Goal: Task Accomplishment & Management: Use online tool/utility

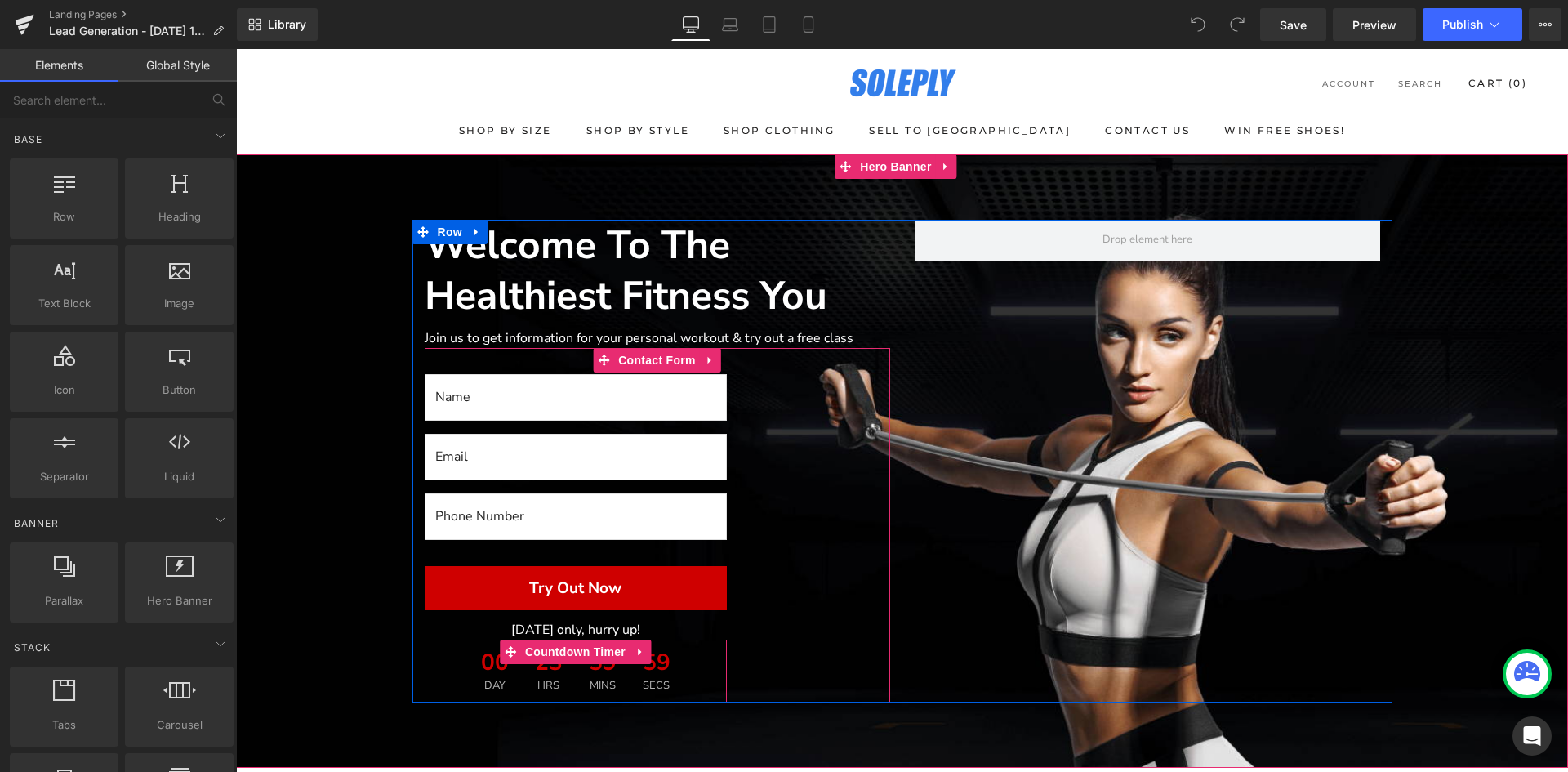
click at [577, 684] on div "59 Mins" at bounding box center [602, 671] width 51 height 62
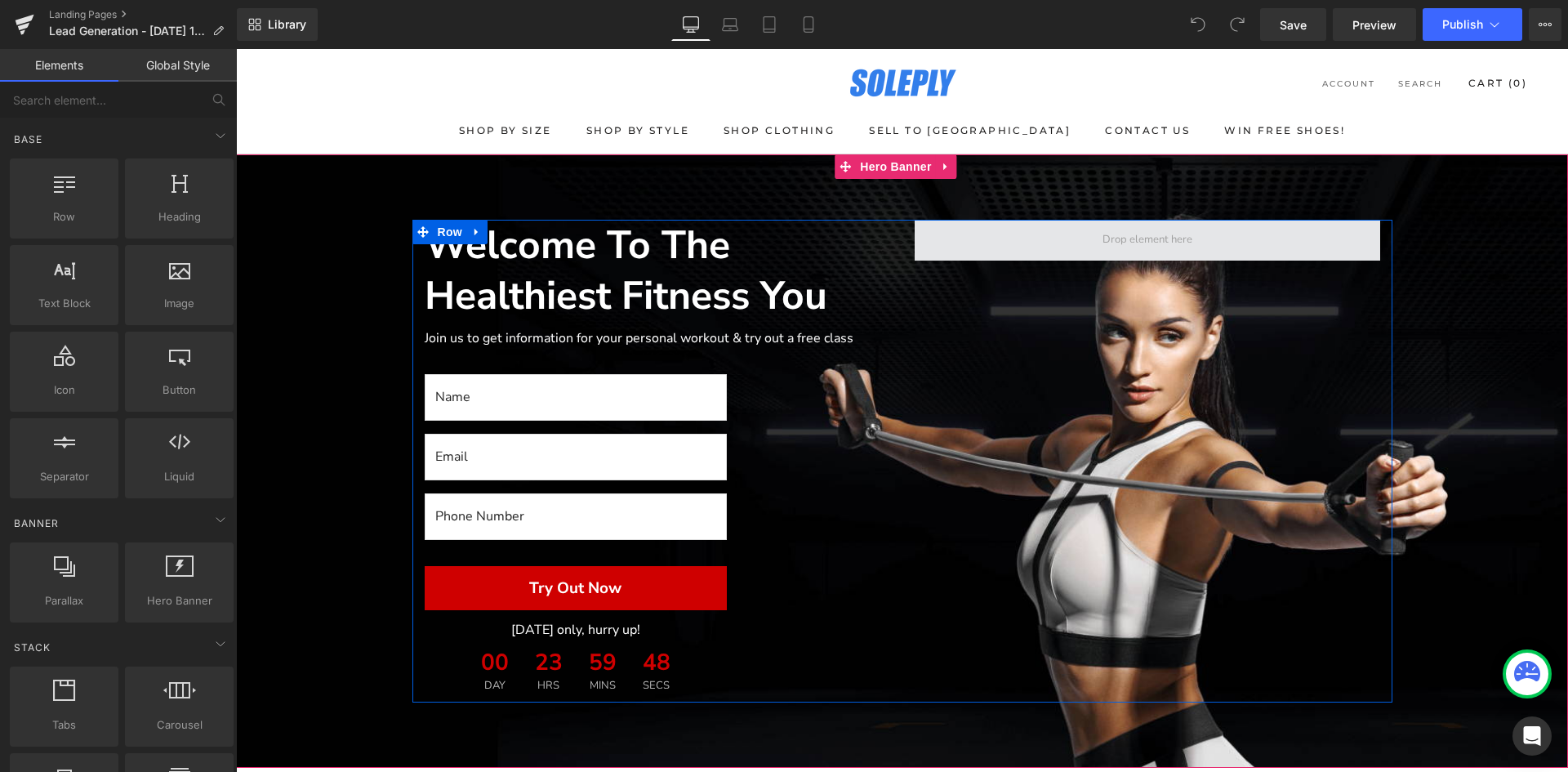
click at [1122, 246] on span at bounding box center [1147, 239] width 101 height 25
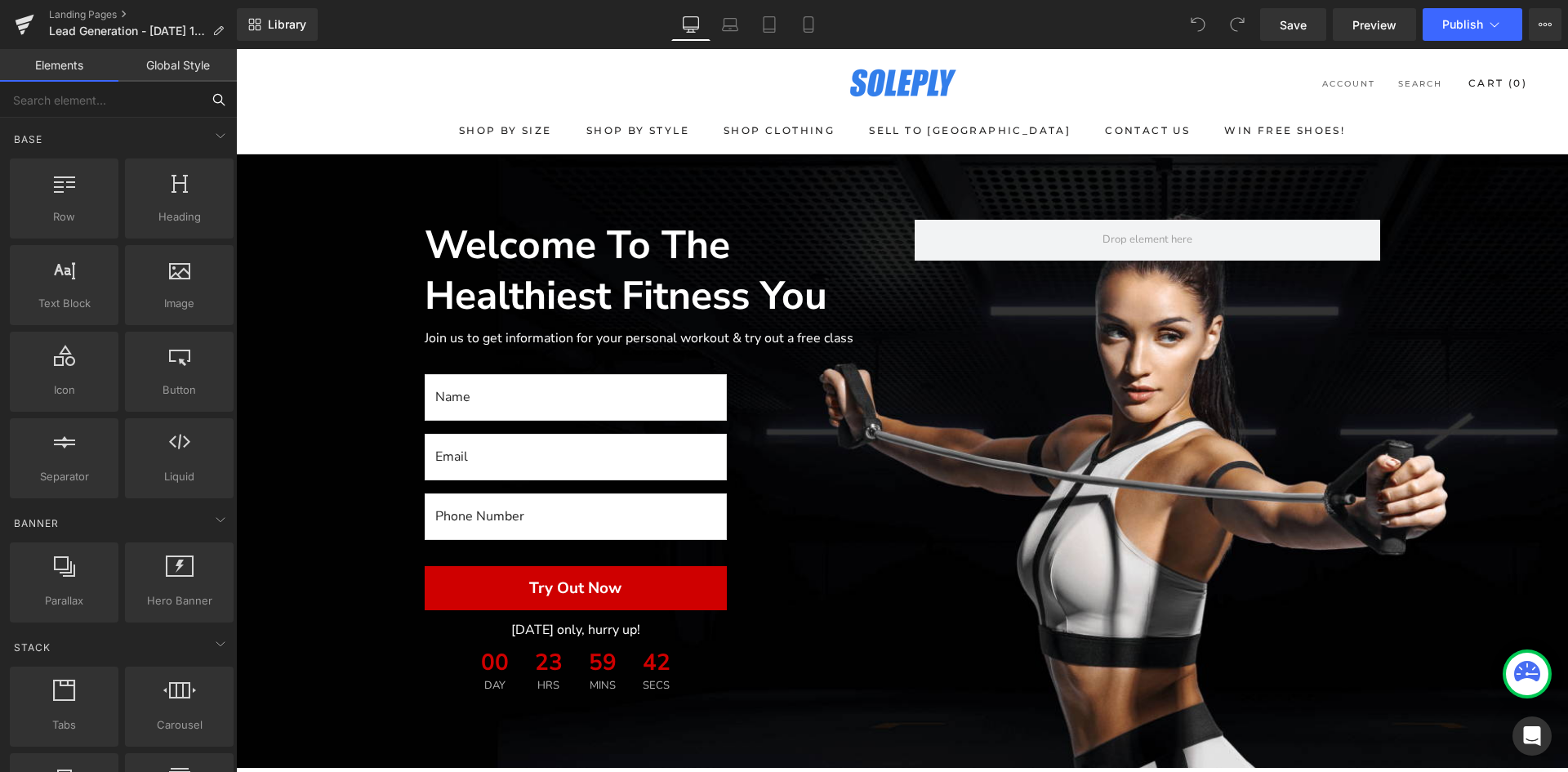
click at [81, 113] on input "text" at bounding box center [100, 100] width 201 height 36
type input "l"
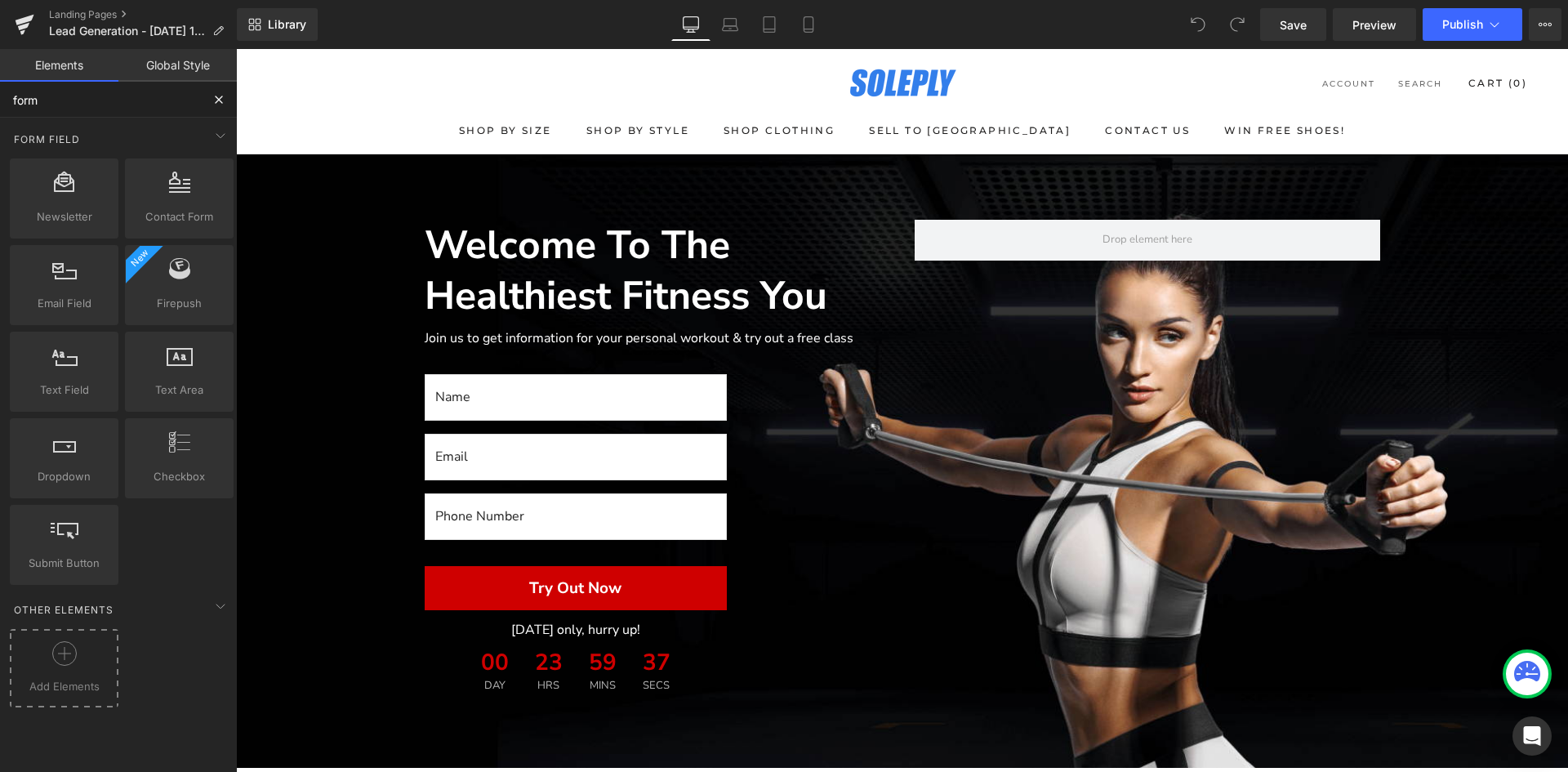
click at [29, 663] on div at bounding box center [64, 660] width 101 height 37
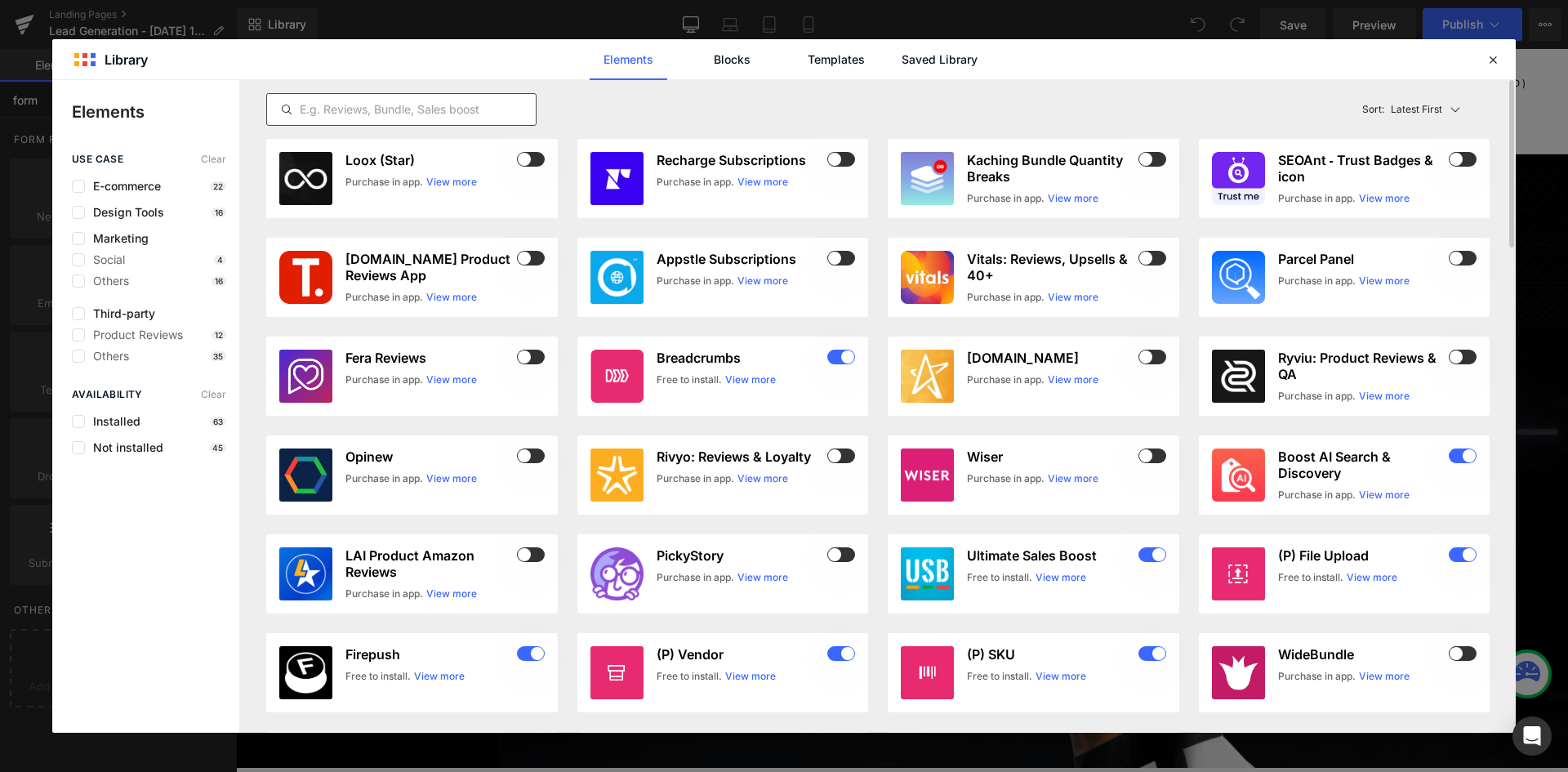
type input "form"
click at [403, 118] on input "text" at bounding box center [401, 110] width 269 height 20
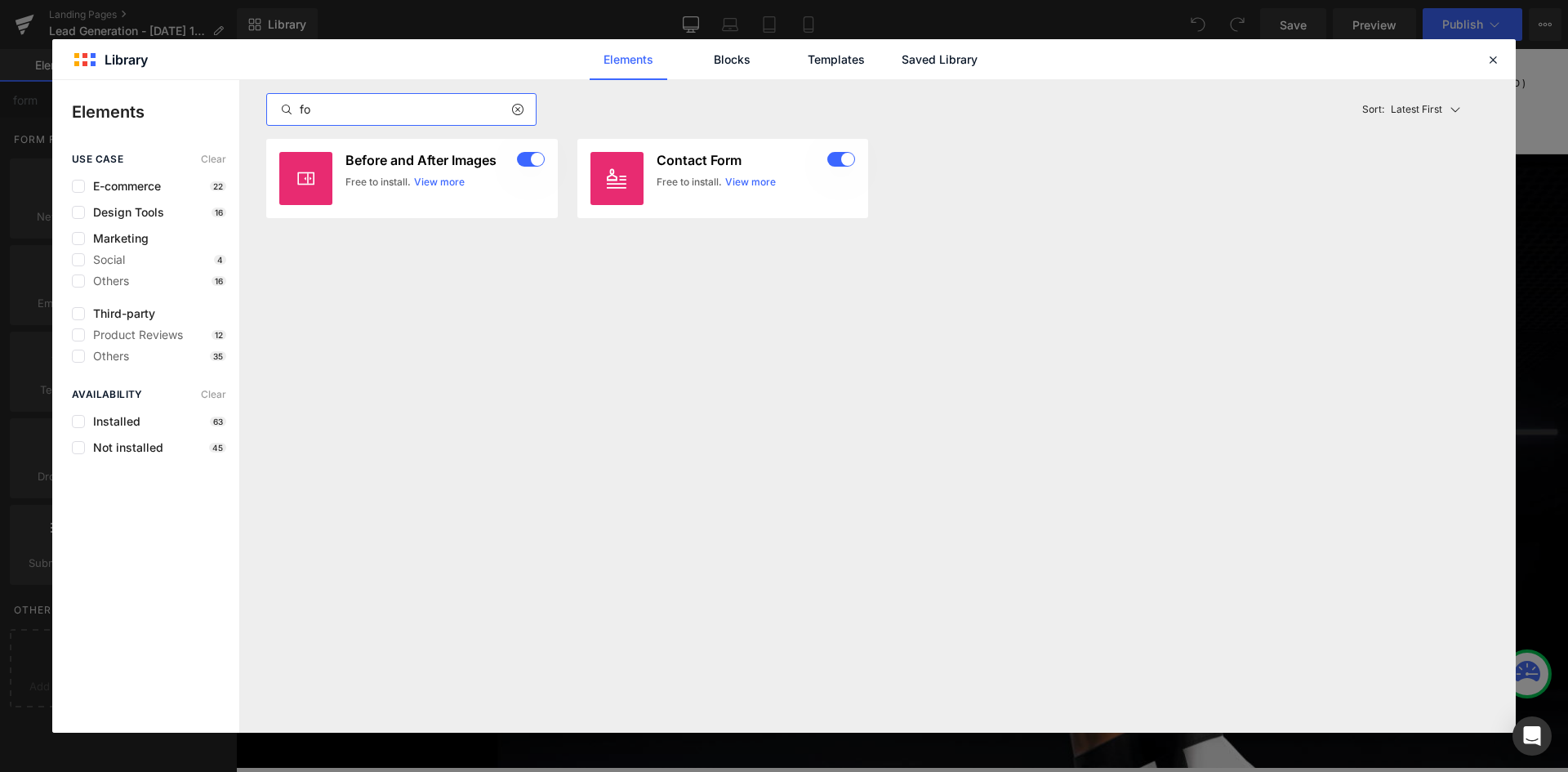
type input "f"
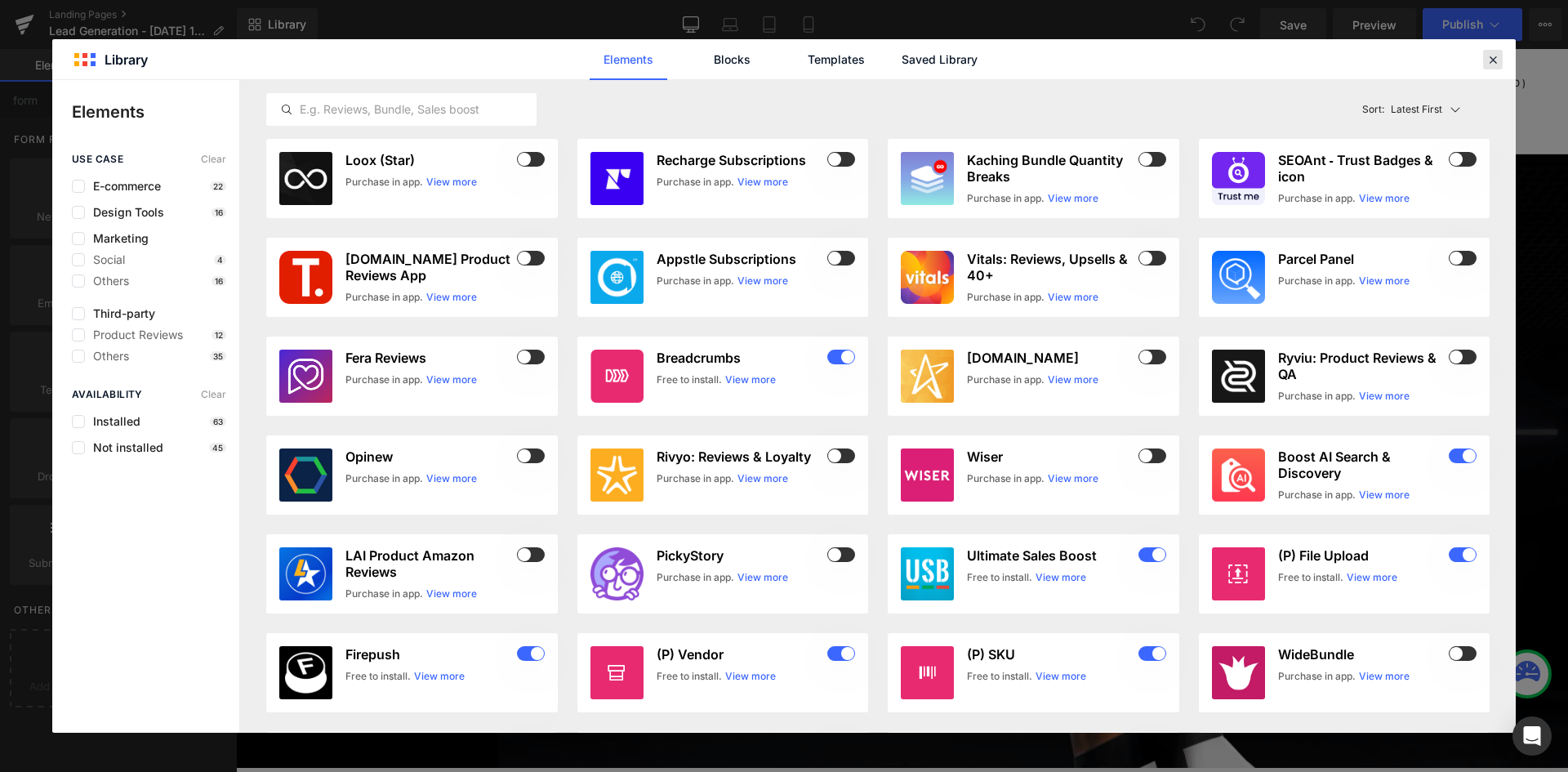
click at [1499, 55] on icon at bounding box center [1493, 60] width 14 height 14
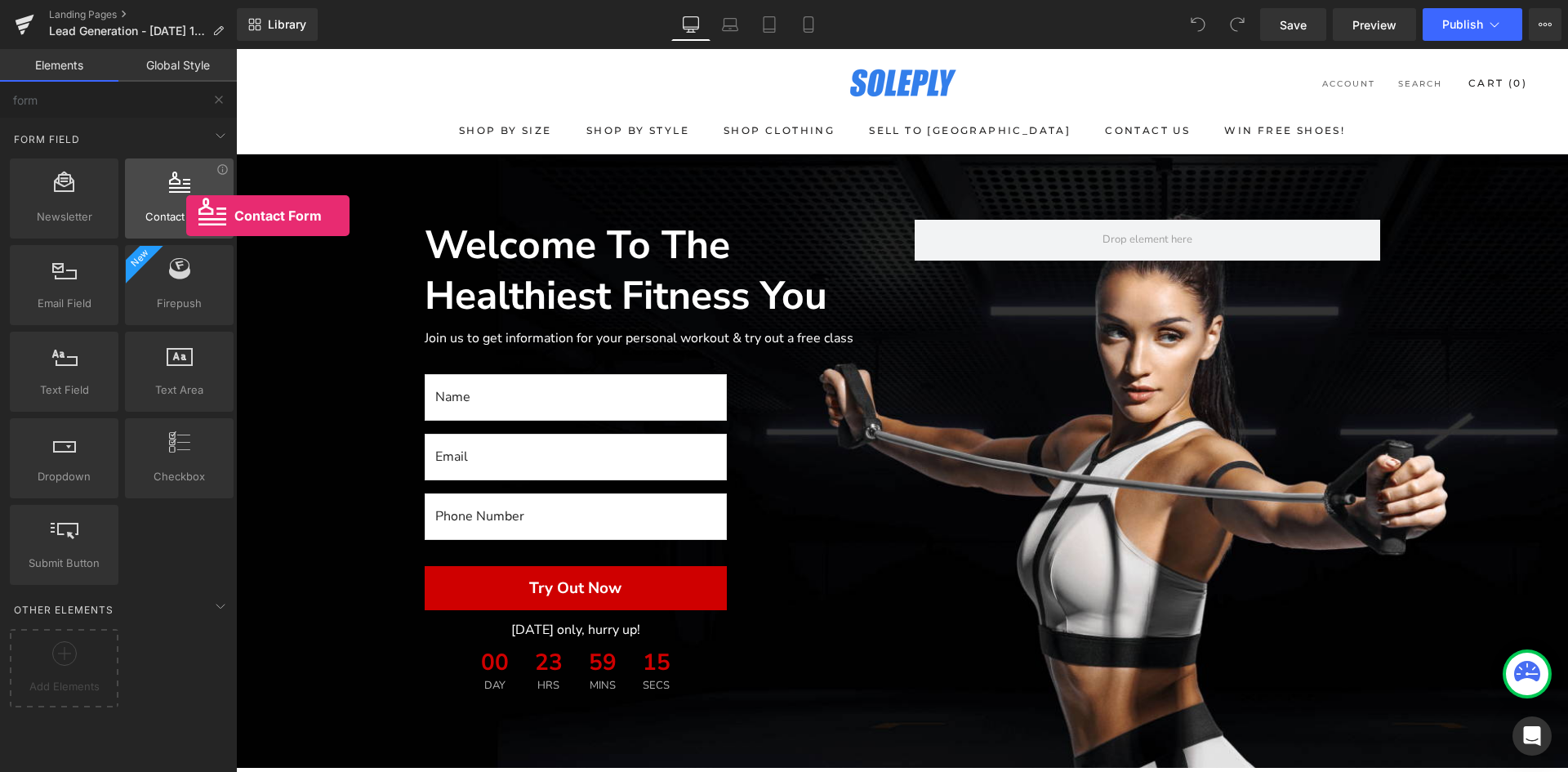
click at [187, 216] on span "Contact Form" at bounding box center [179, 216] width 99 height 17
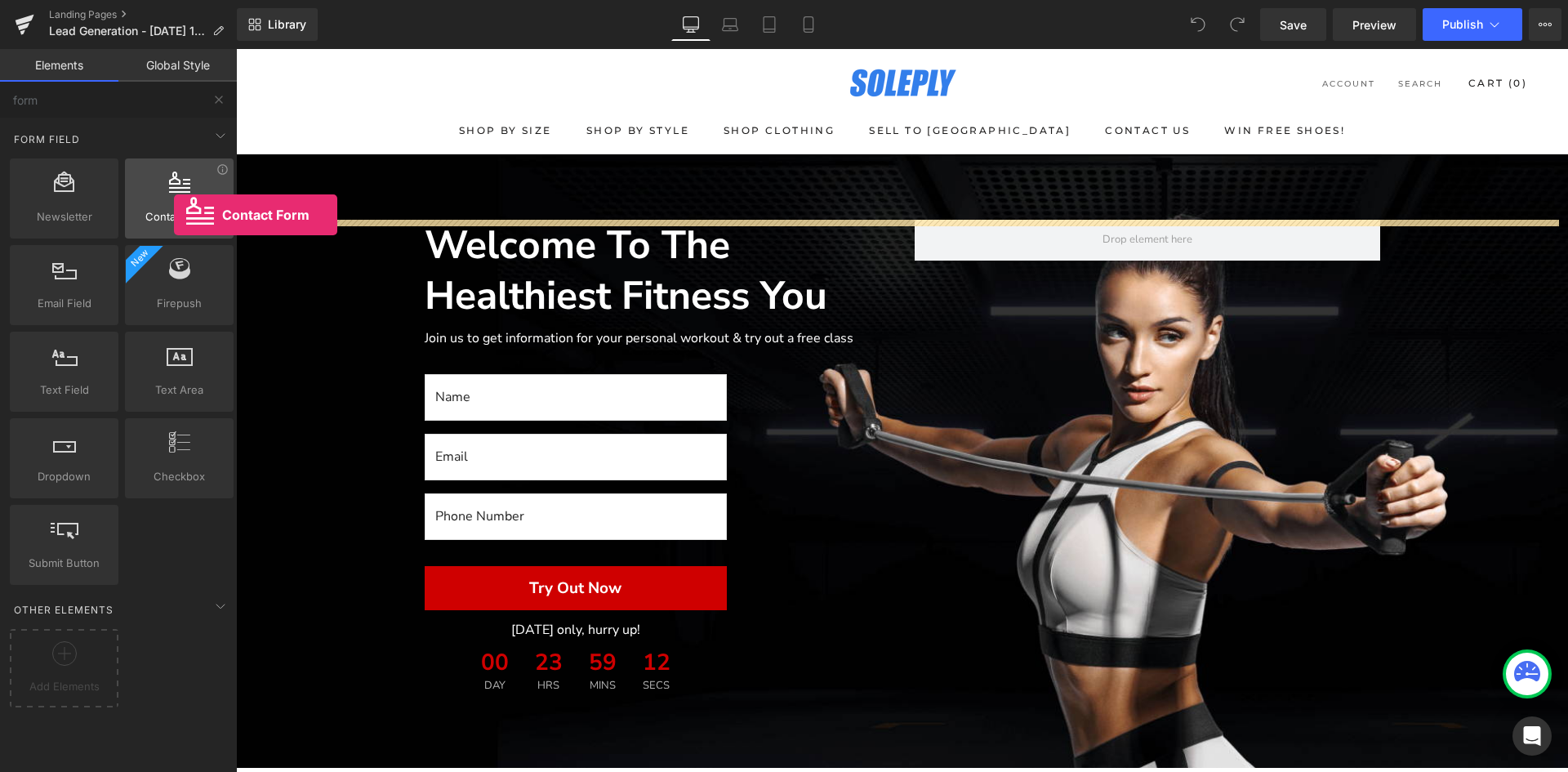
drag, startPoint x: 187, startPoint y: 216, endPoint x: 174, endPoint y: 215, distance: 13.0
click at [174, 215] on span "Contact Form" at bounding box center [179, 216] width 99 height 17
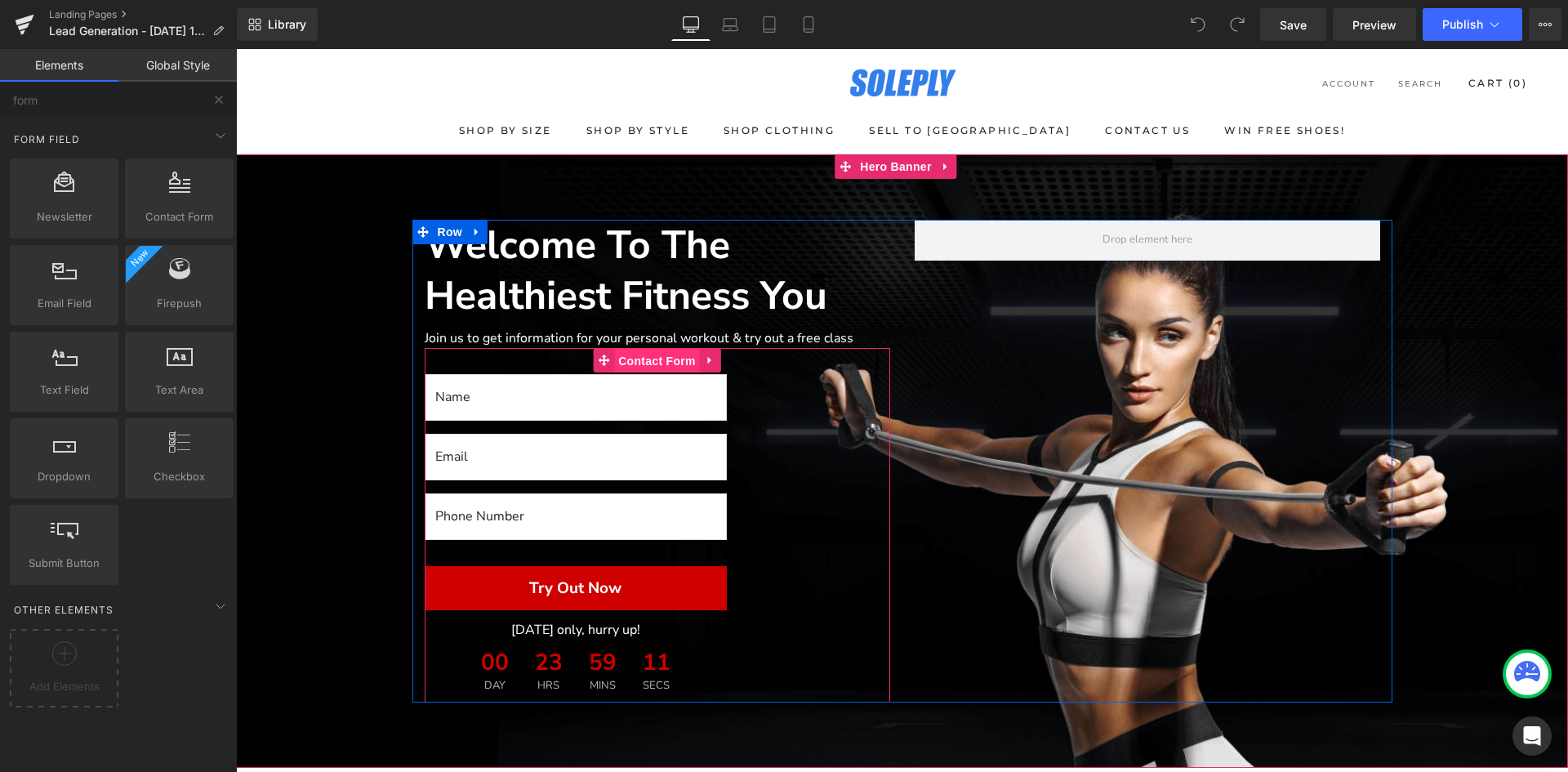
click at [642, 361] on span "Contact Form" at bounding box center [657, 361] width 86 height 24
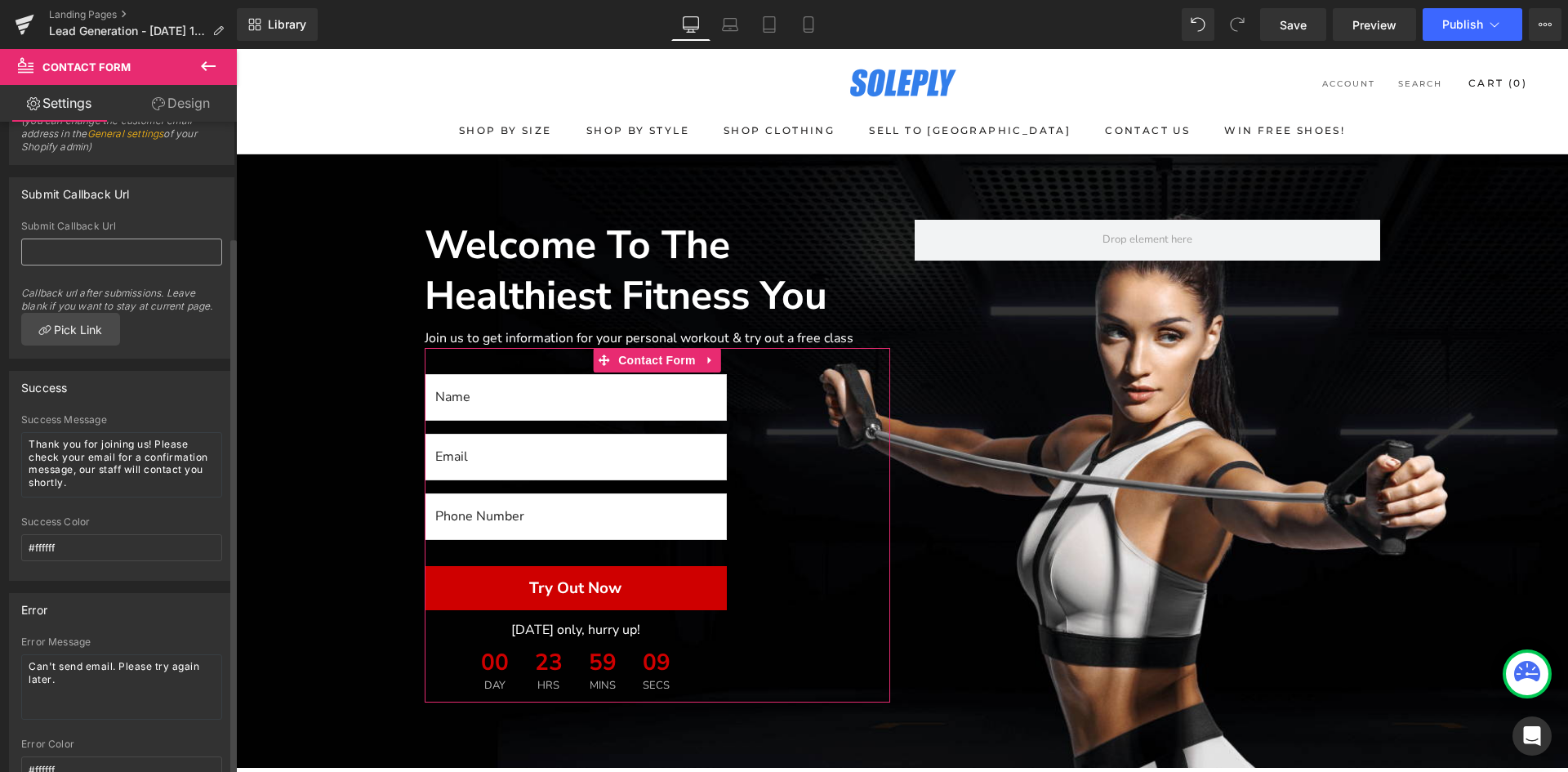
scroll to position [139, 0]
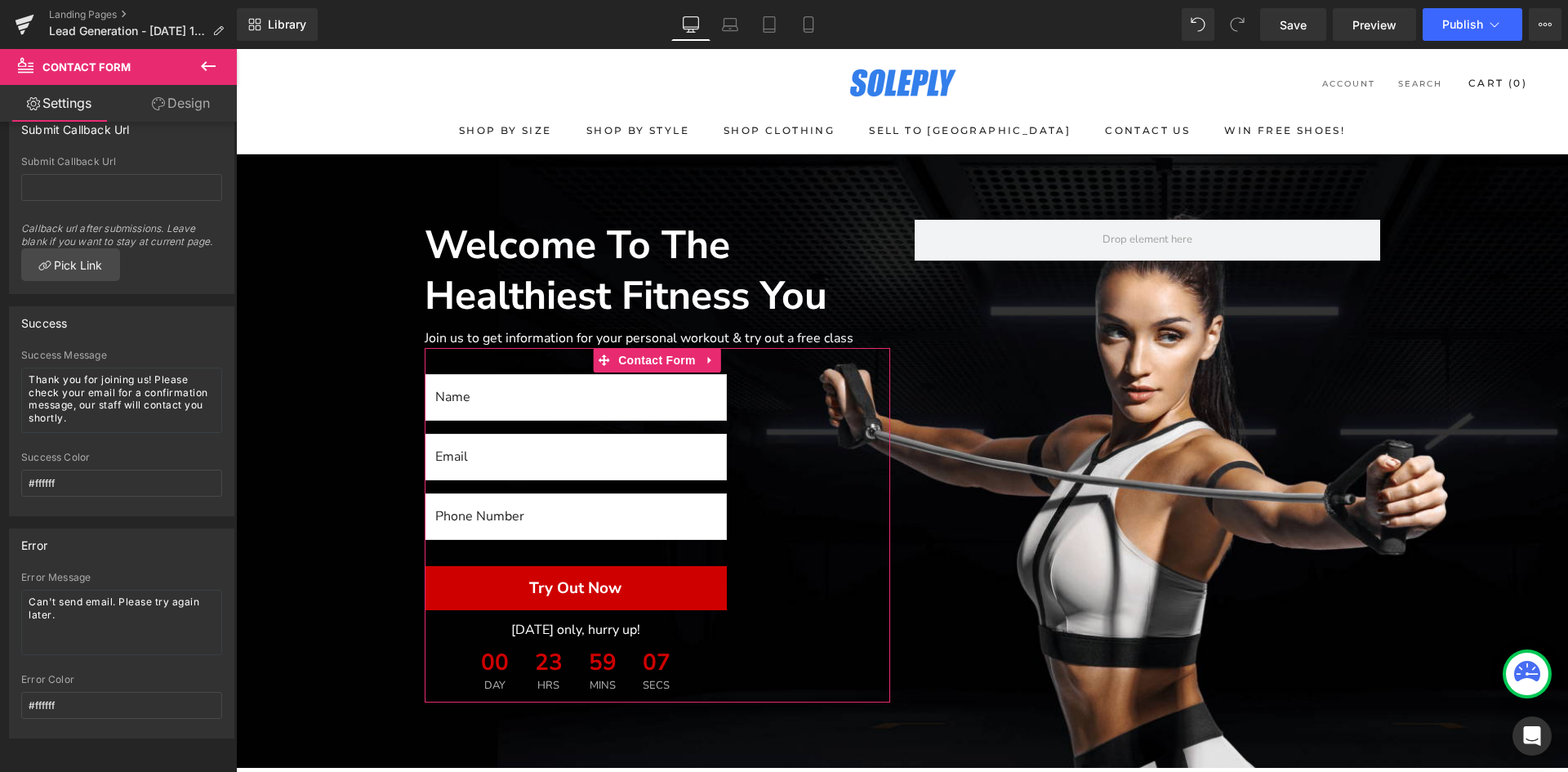
click at [172, 96] on link "Design" at bounding box center [180, 103] width 119 height 37
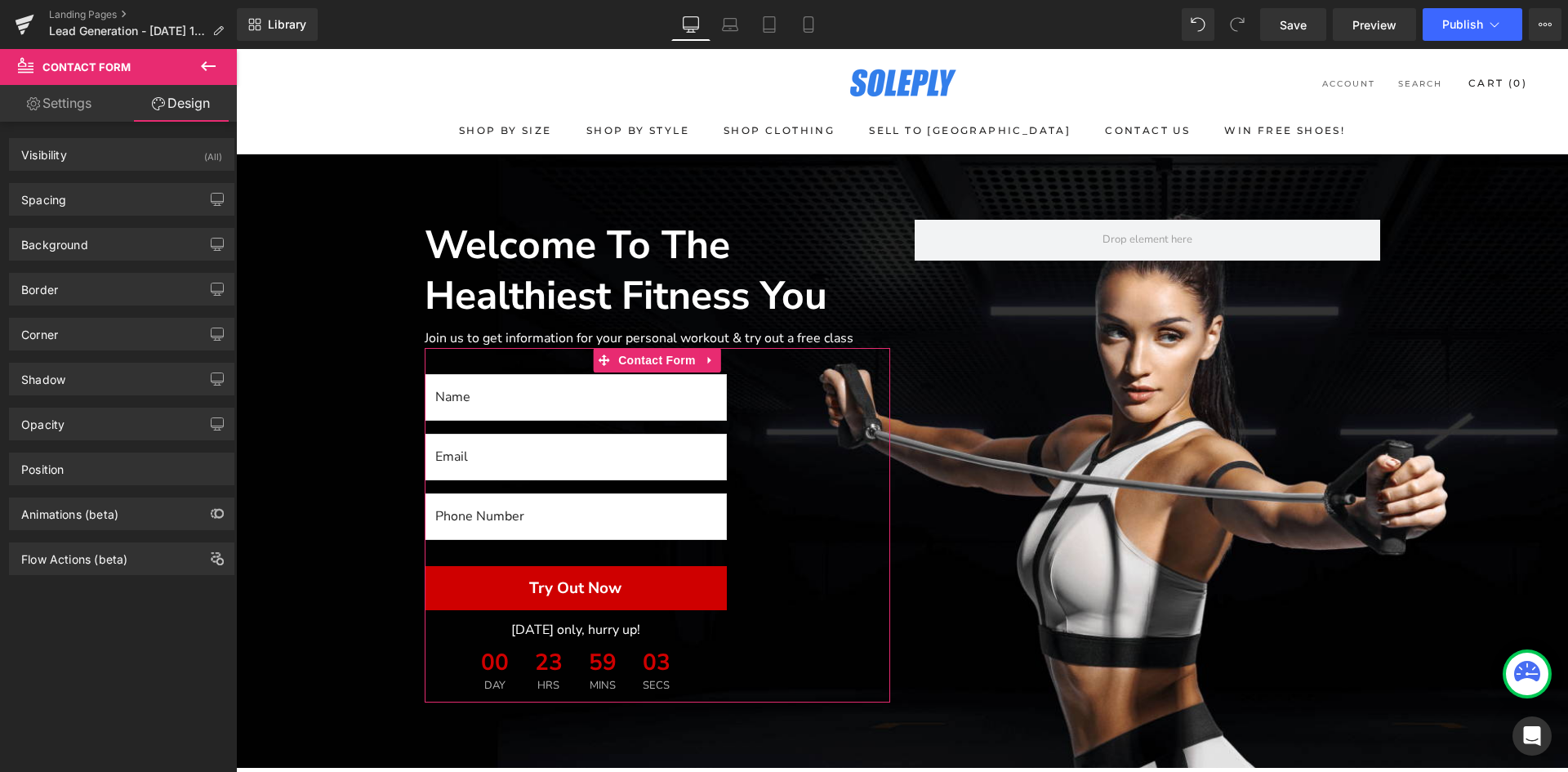
click at [68, 94] on link "Settings" at bounding box center [59, 103] width 119 height 37
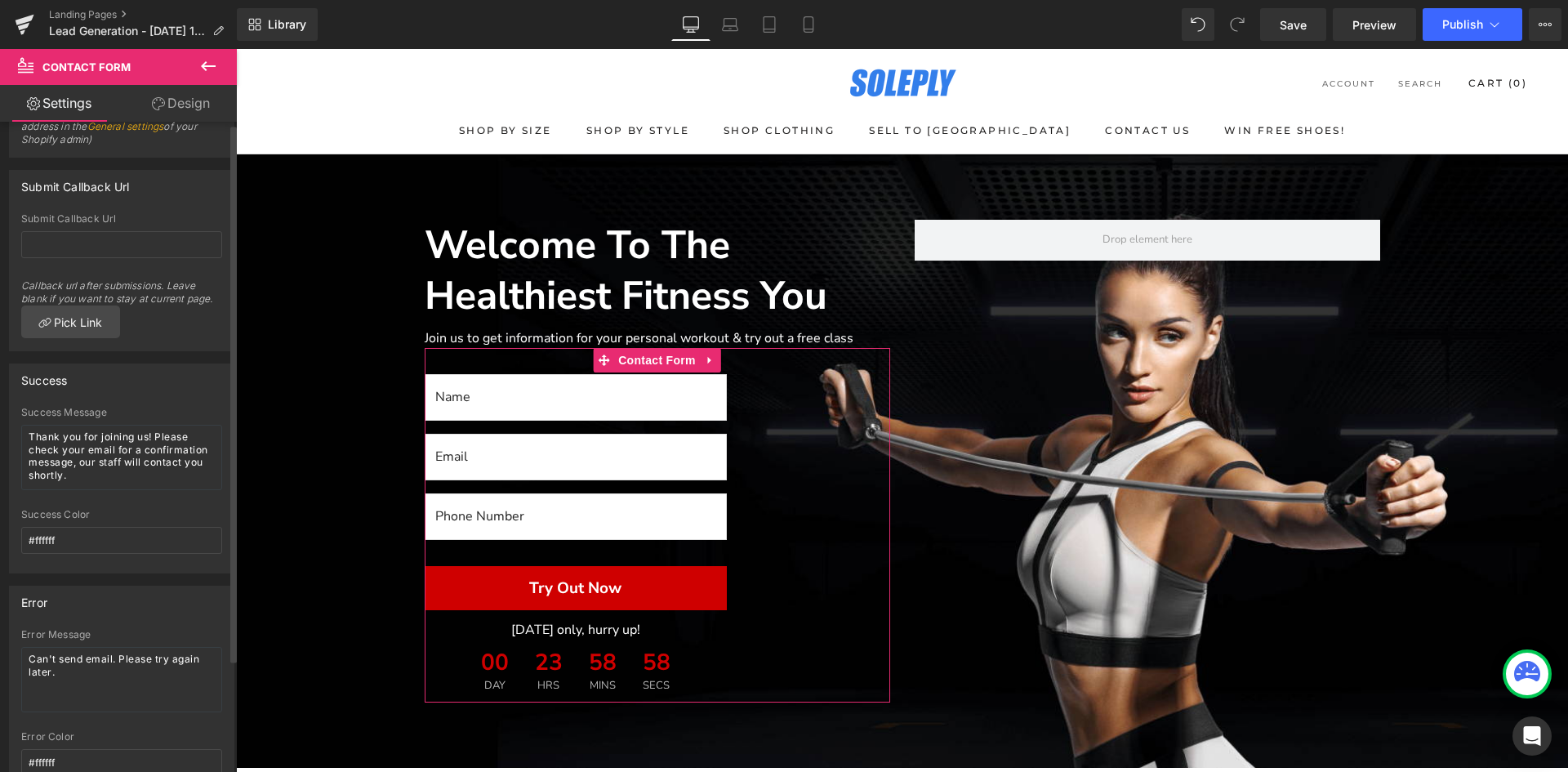
scroll to position [0, 0]
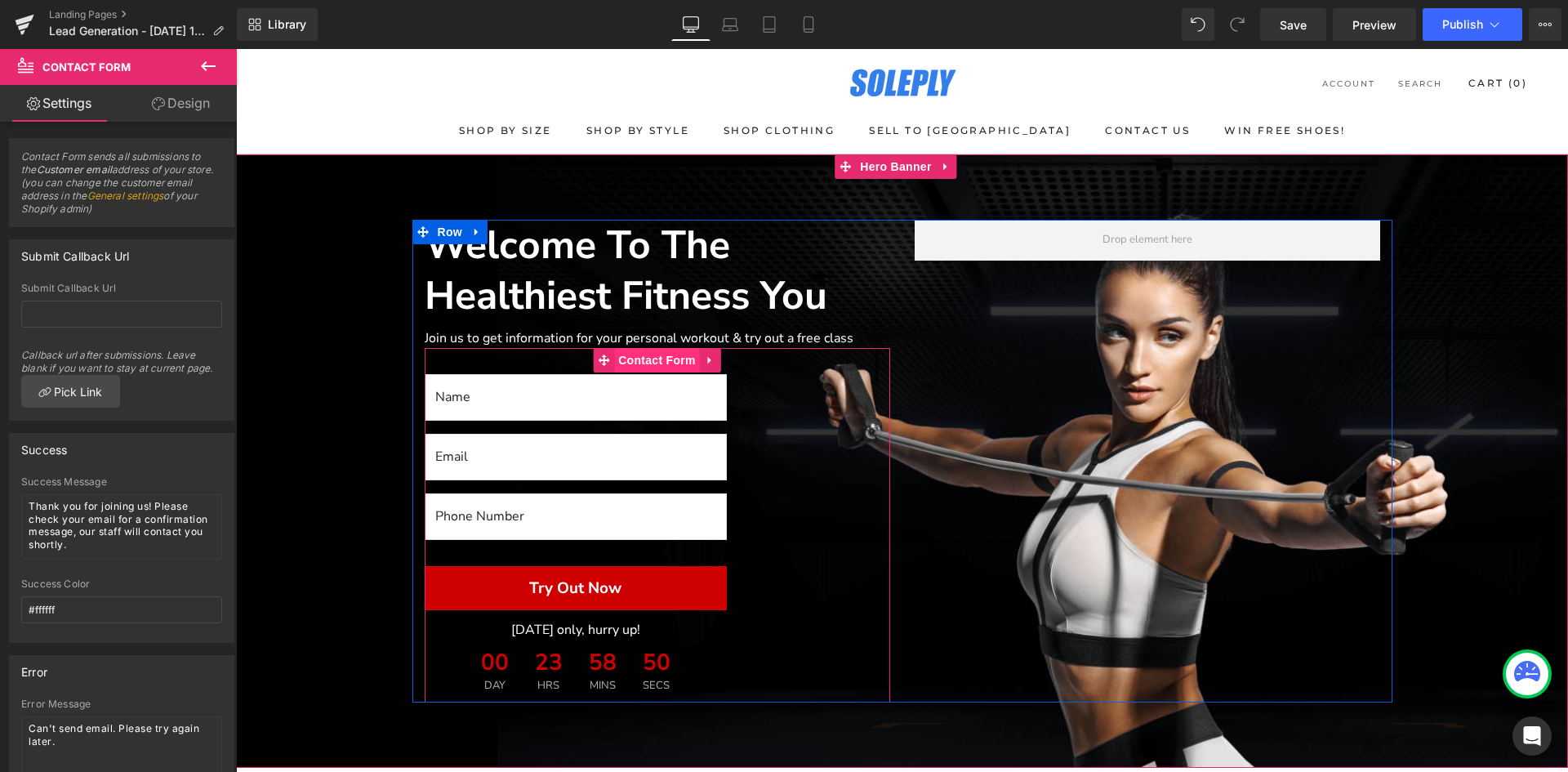
click at [649, 353] on span "Contact Form" at bounding box center [657, 360] width 86 height 24
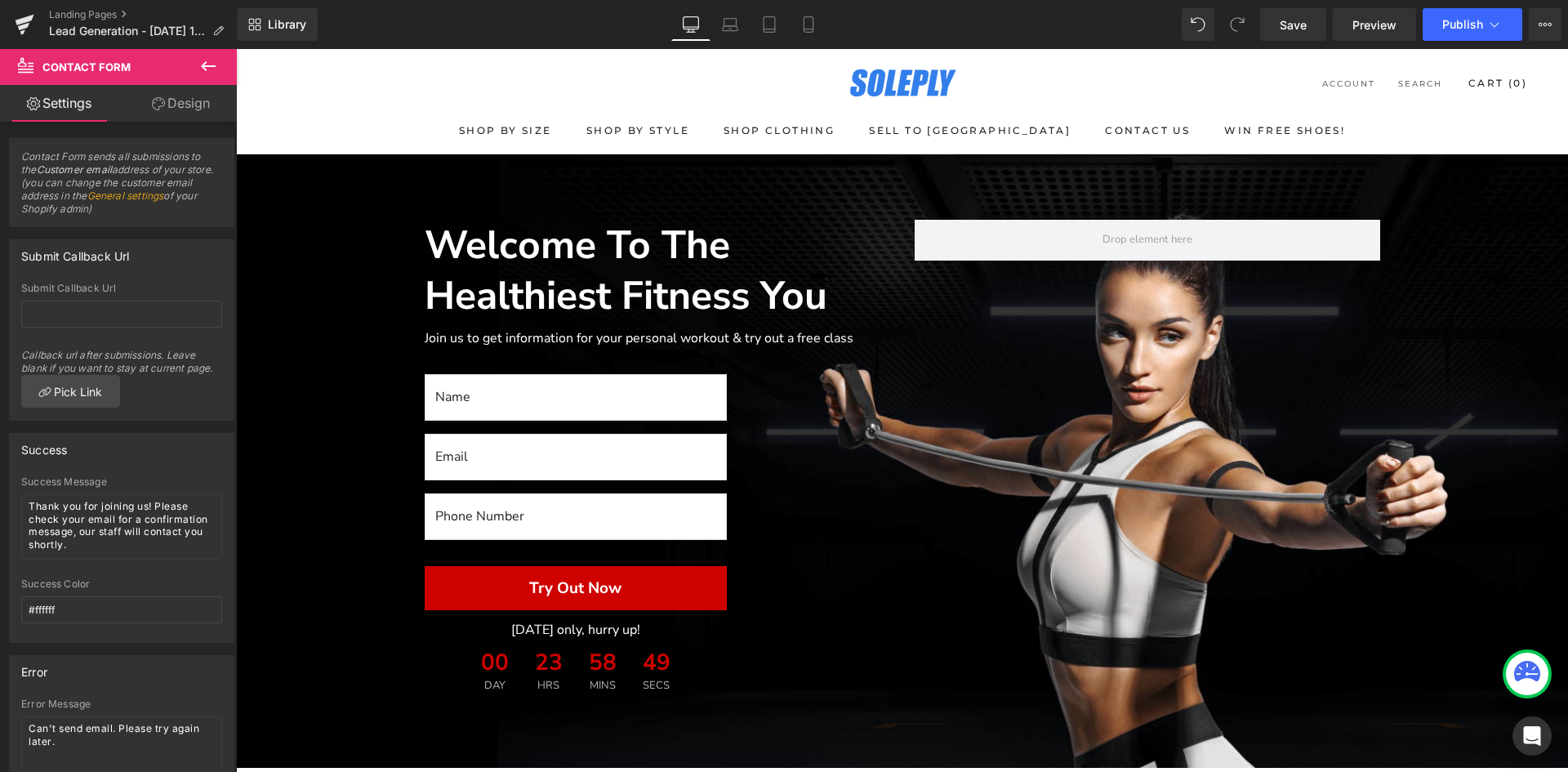
click at [202, 61] on icon at bounding box center [208, 66] width 20 height 20
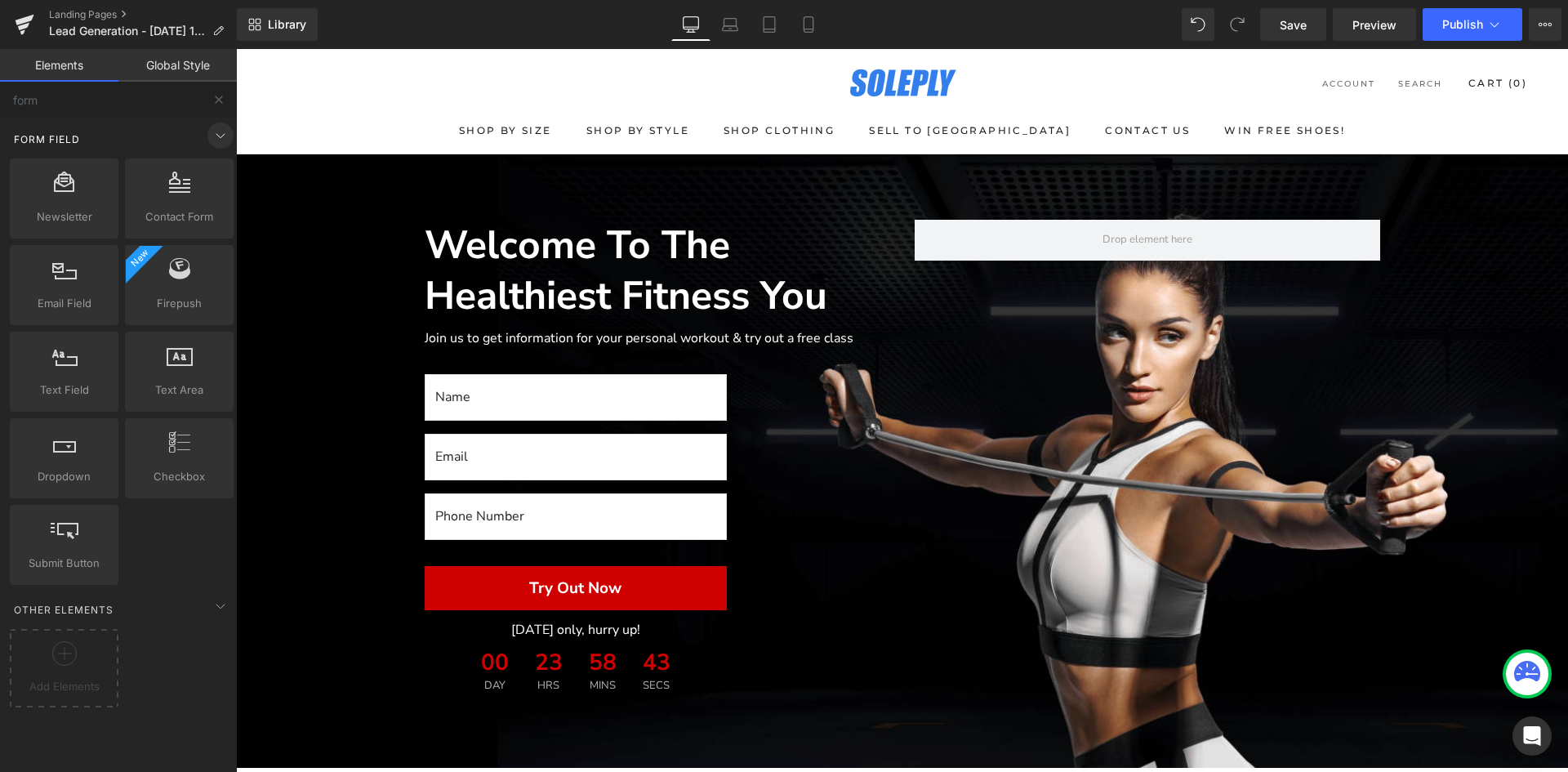
click at [219, 139] on icon at bounding box center [220, 136] width 20 height 20
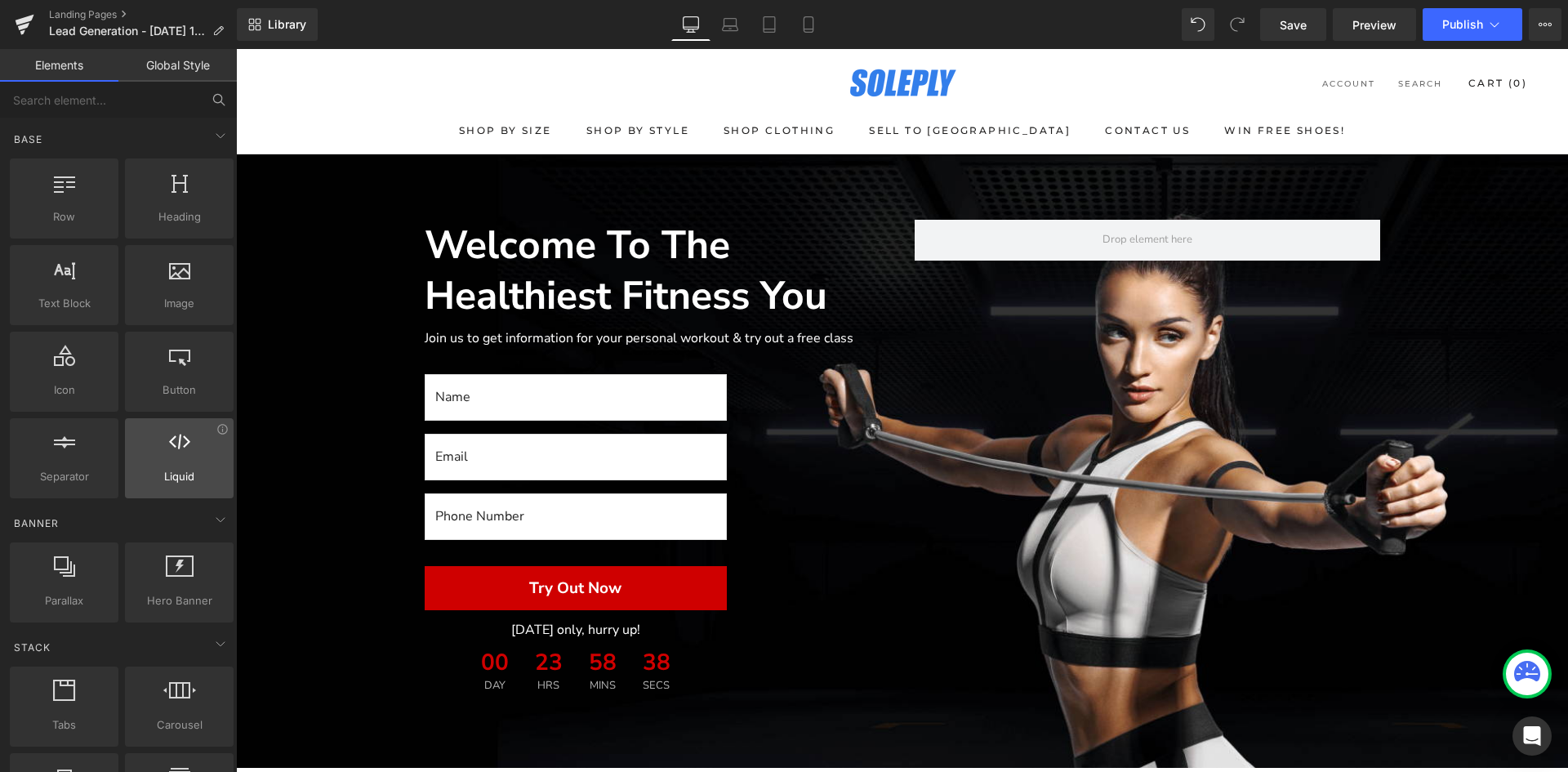
click at [173, 449] on icon at bounding box center [179, 442] width 21 height 21
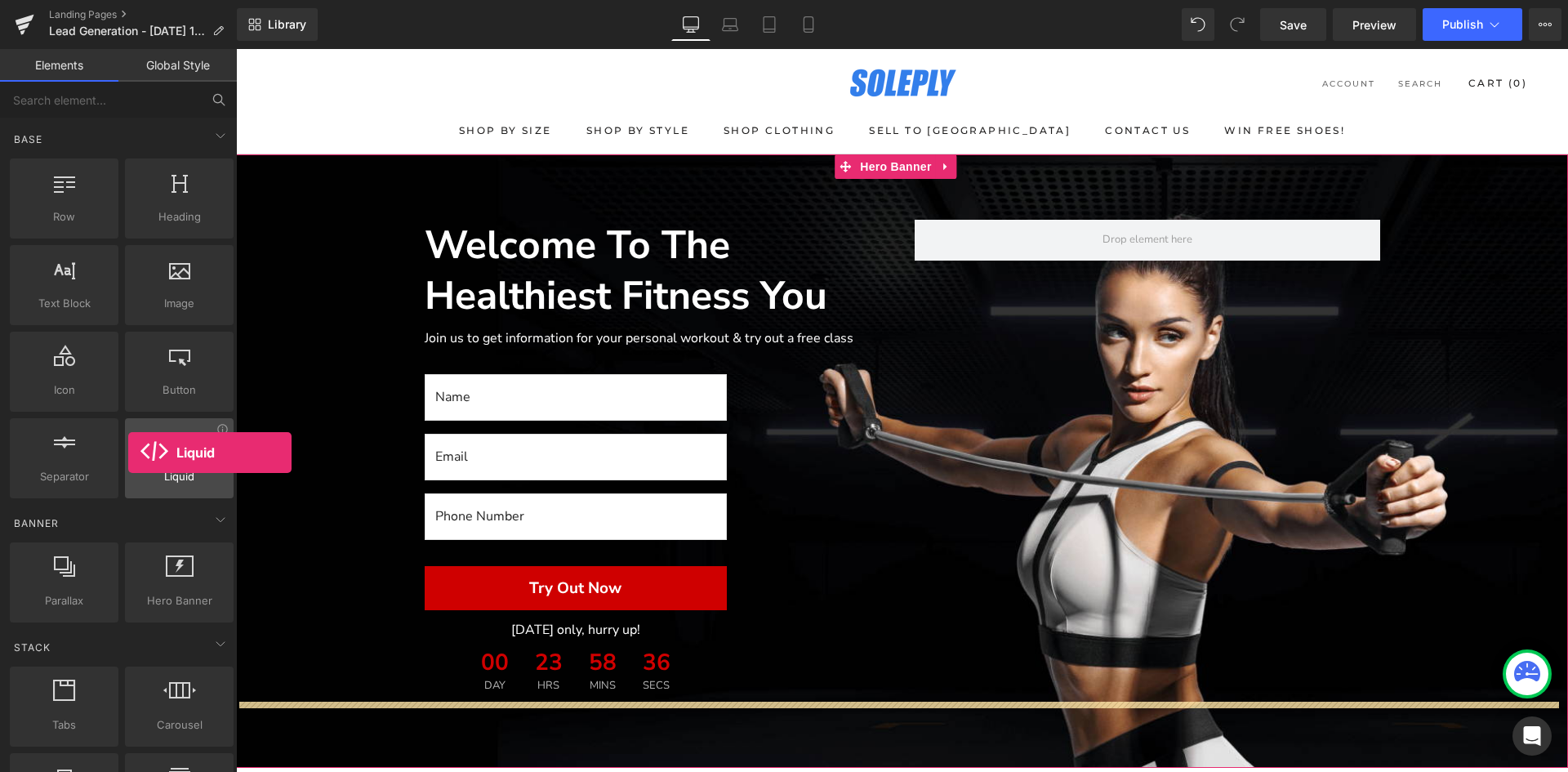
drag, startPoint x: 170, startPoint y: 458, endPoint x: 129, endPoint y: 452, distance: 41.4
click at [130, 452] on div at bounding box center [179, 449] width 99 height 37
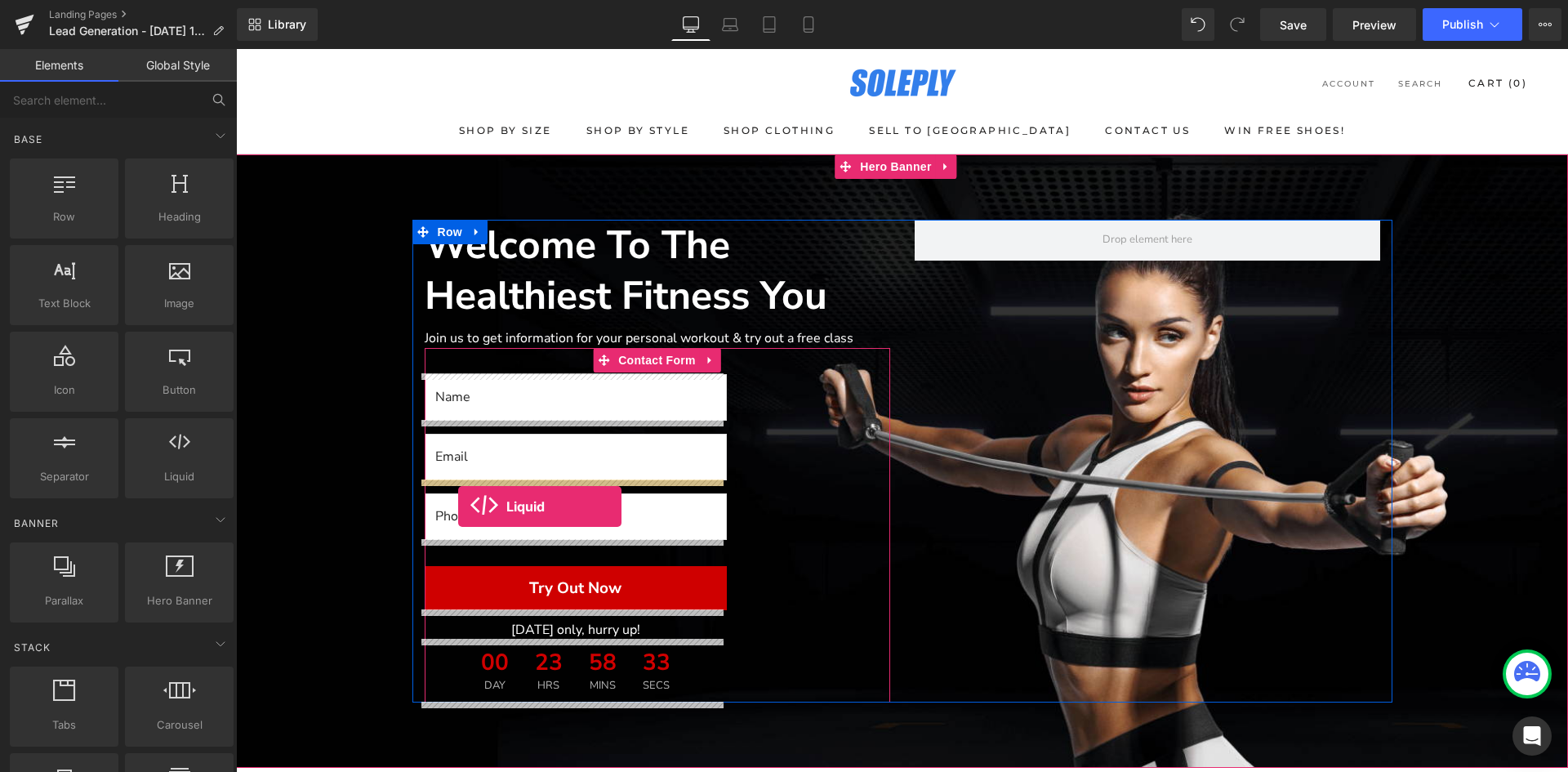
drag, startPoint x: 381, startPoint y: 505, endPoint x: 458, endPoint y: 506, distance: 77.0
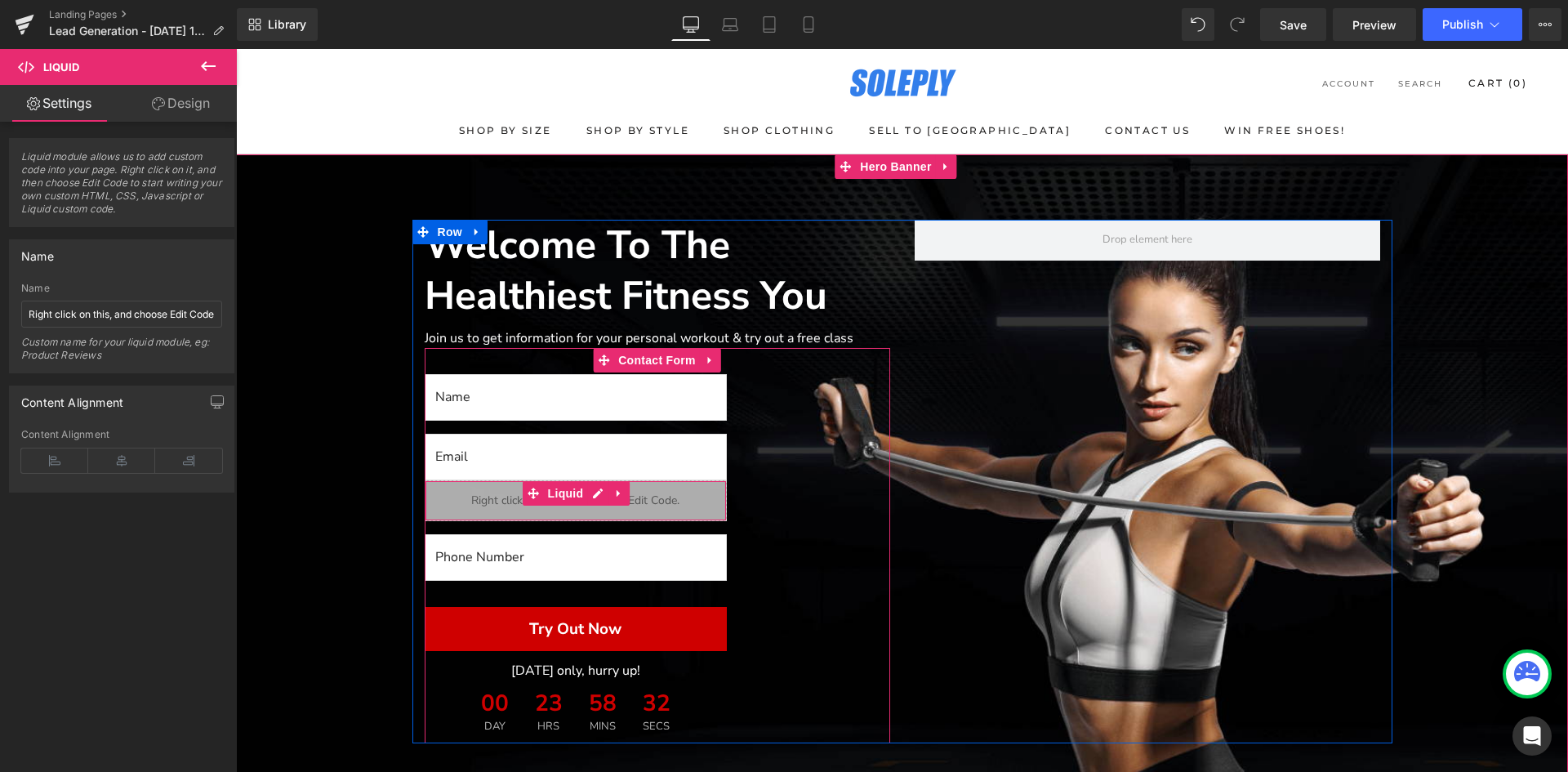
click at [610, 508] on div "Liquid" at bounding box center [576, 501] width 303 height 41
click at [552, 491] on span "Liquid" at bounding box center [566, 493] width 44 height 24
click at [617, 496] on icon at bounding box center [618, 494] width 12 height 12
click at [624, 494] on icon at bounding box center [629, 493] width 12 height 12
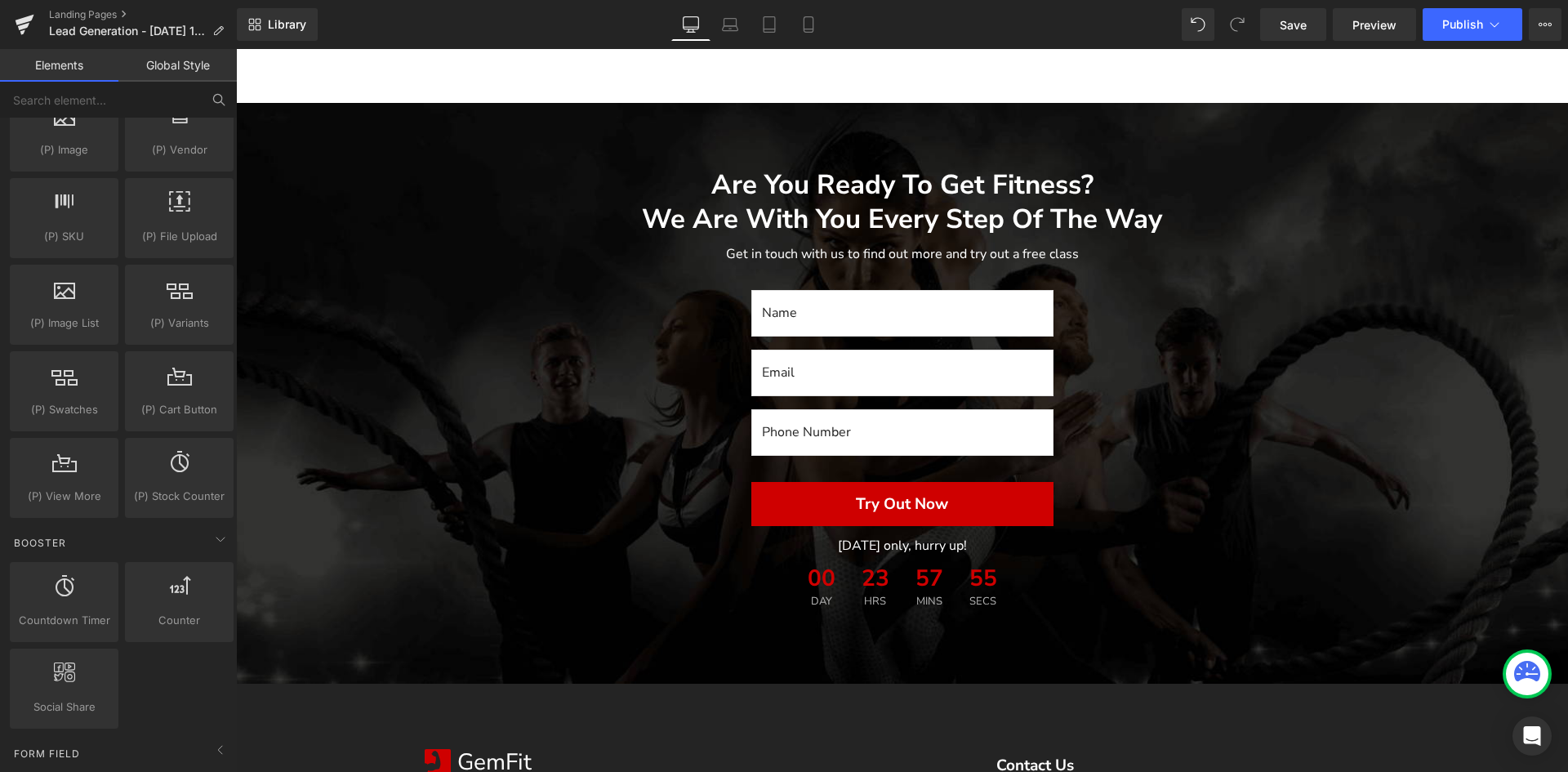
scroll to position [1714, 0]
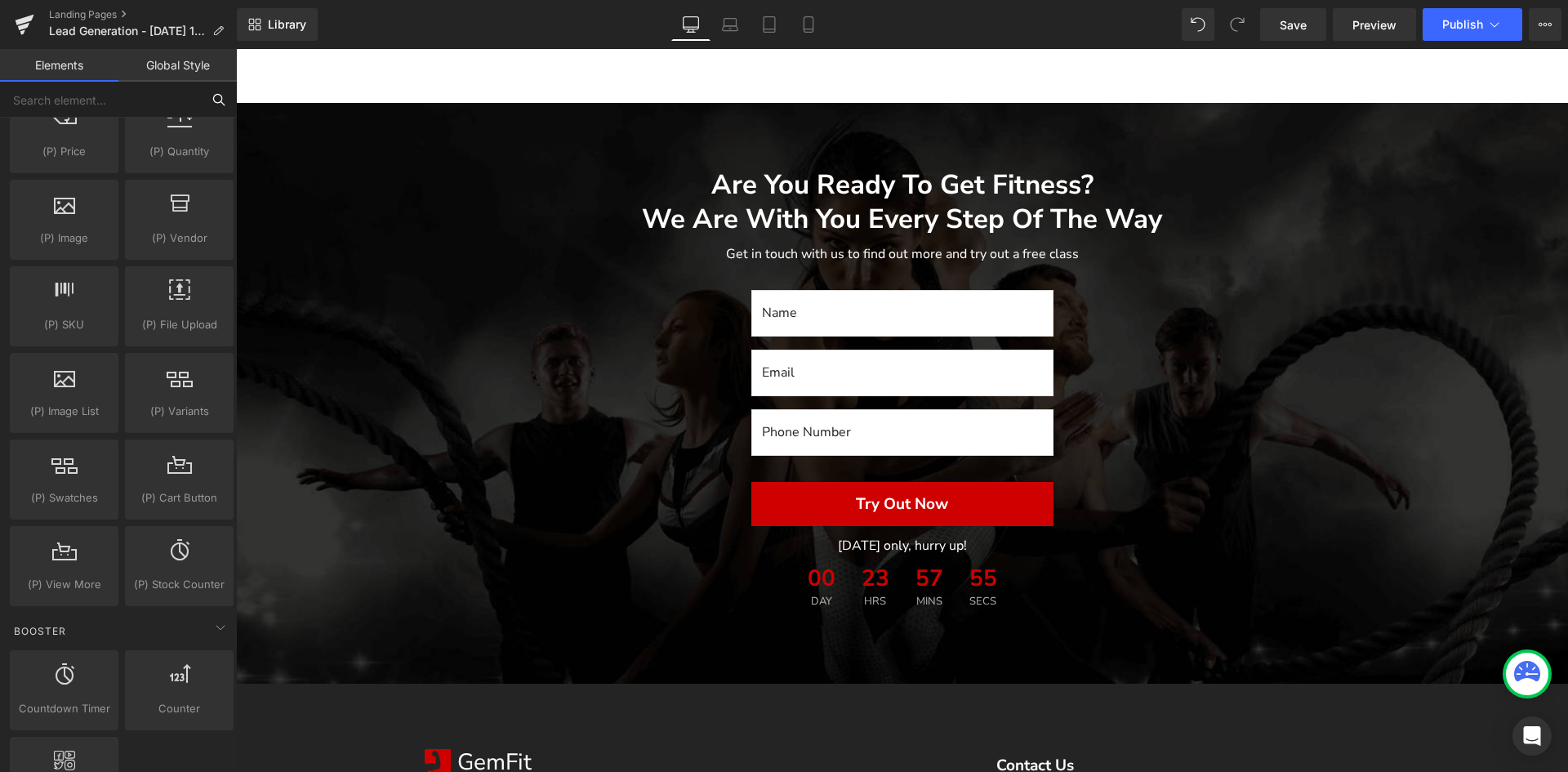
click at [109, 104] on input "text" at bounding box center [100, 100] width 201 height 36
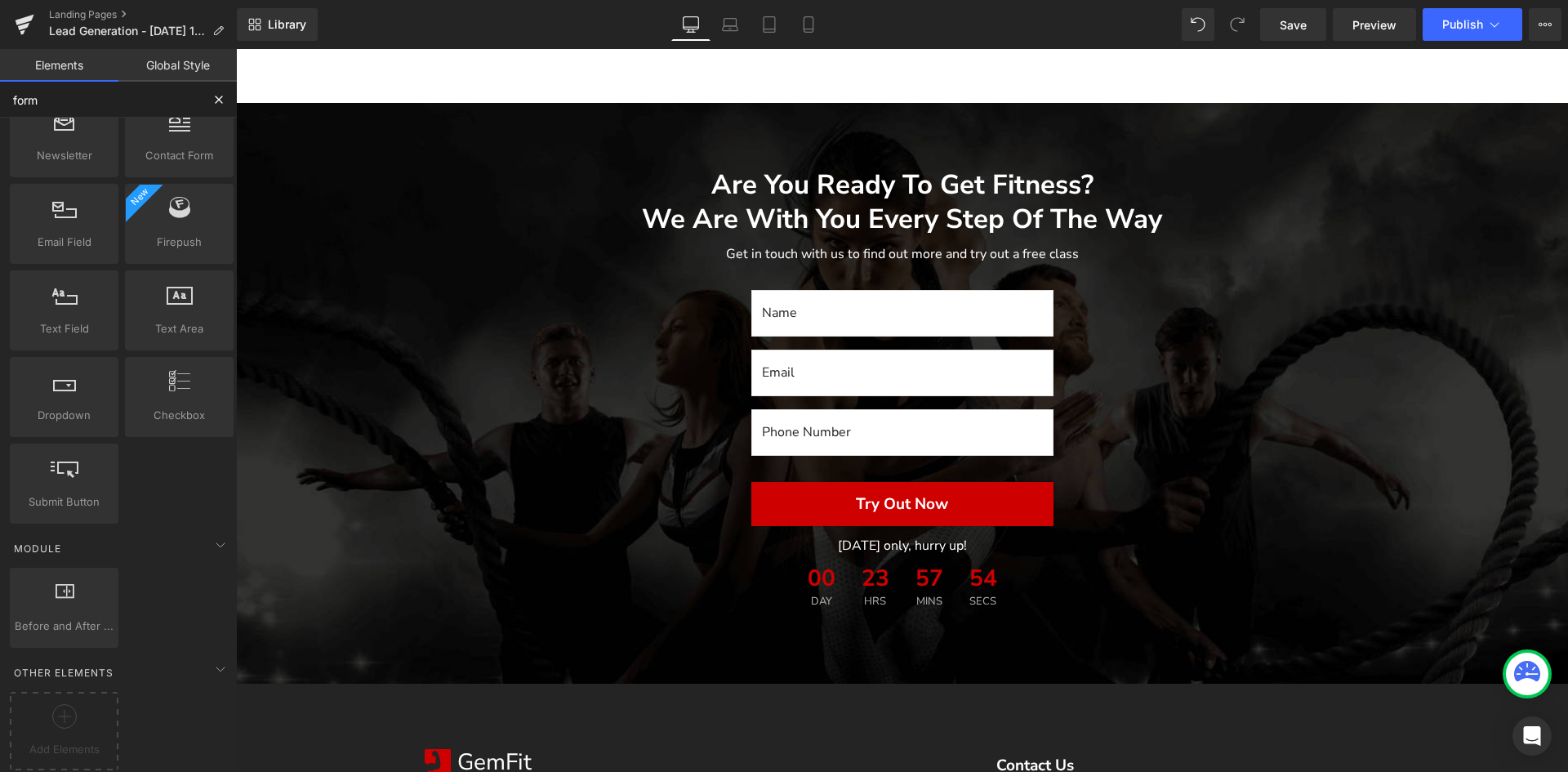
scroll to position [0, 0]
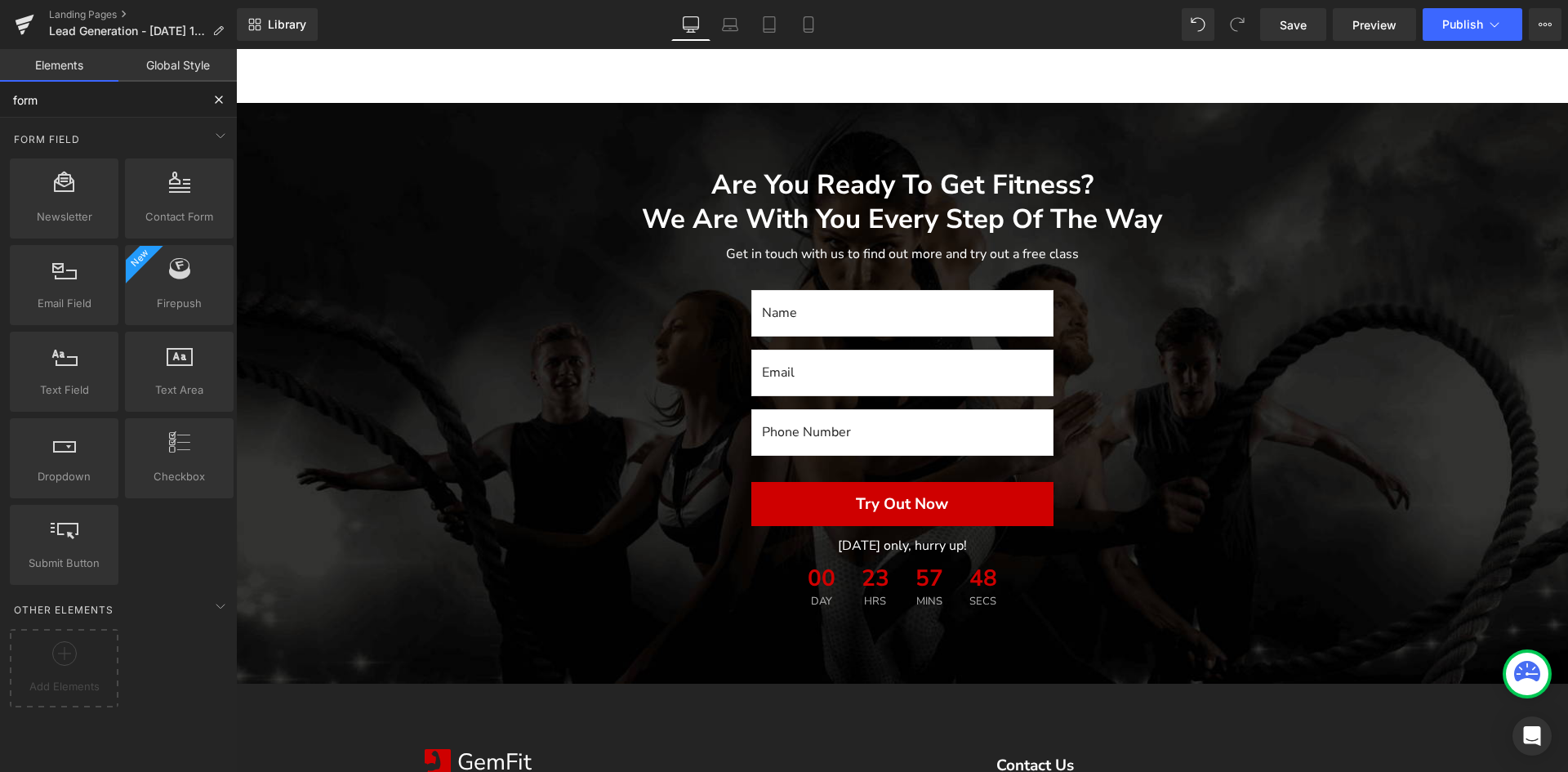
type input "form"
